Goal: Transaction & Acquisition: Purchase product/service

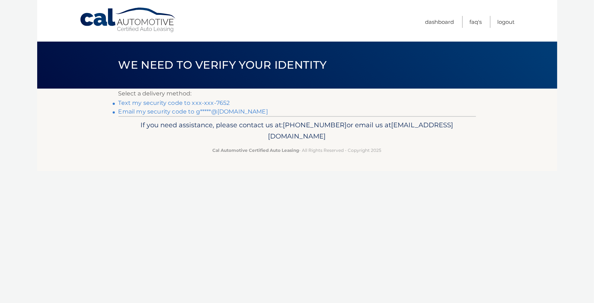
click at [223, 100] on link "Text my security code to xxx-xxx-7652" at bounding box center [174, 102] width 112 height 7
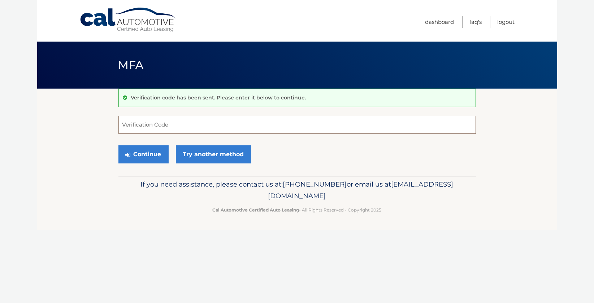
click at [165, 121] on input "Verification Code" at bounding box center [297, 125] width 358 height 18
type input "451276"
click at [149, 151] on button "Continue" at bounding box center [143, 154] width 50 height 18
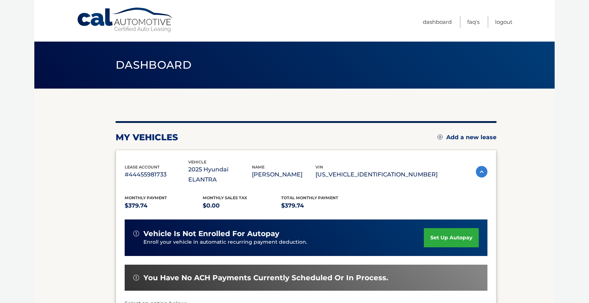
click at [476, 166] on img at bounding box center [482, 172] width 12 height 12
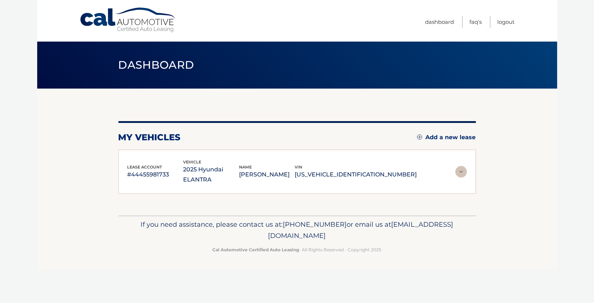
click at [459, 169] on img at bounding box center [461, 172] width 12 height 12
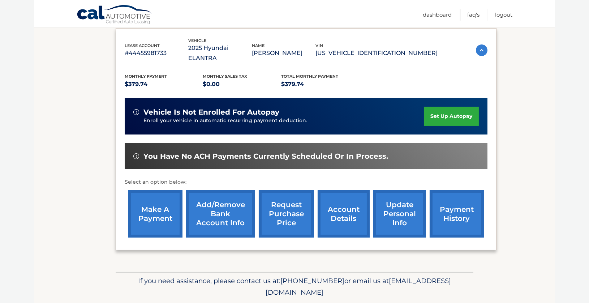
scroll to position [134, 0]
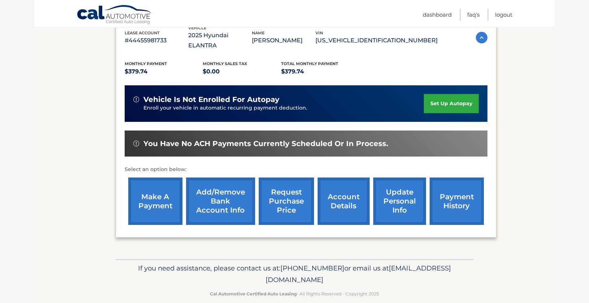
click at [153, 188] on link "make a payment" at bounding box center [155, 200] width 54 height 47
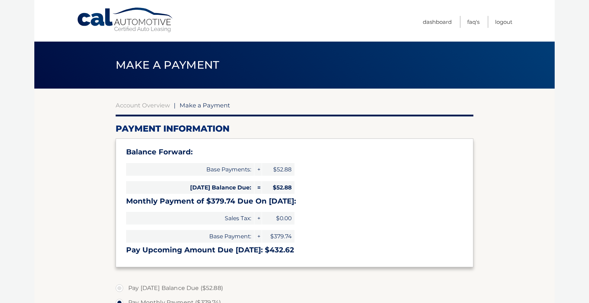
select select "MzYzNjUxNjQtMGJiOS00MjUyLTg1M2ItZmYwOWQwMDc0NThi"
click at [502, 21] on link "Logout" at bounding box center [503, 22] width 17 height 12
select select "MzYzNjUxNjQtMGJiOS00MjUyLTg1M2ItZmYwOWQwMDc0NThi"
